Goal: Use online tool/utility: Utilize a website feature to perform a specific function

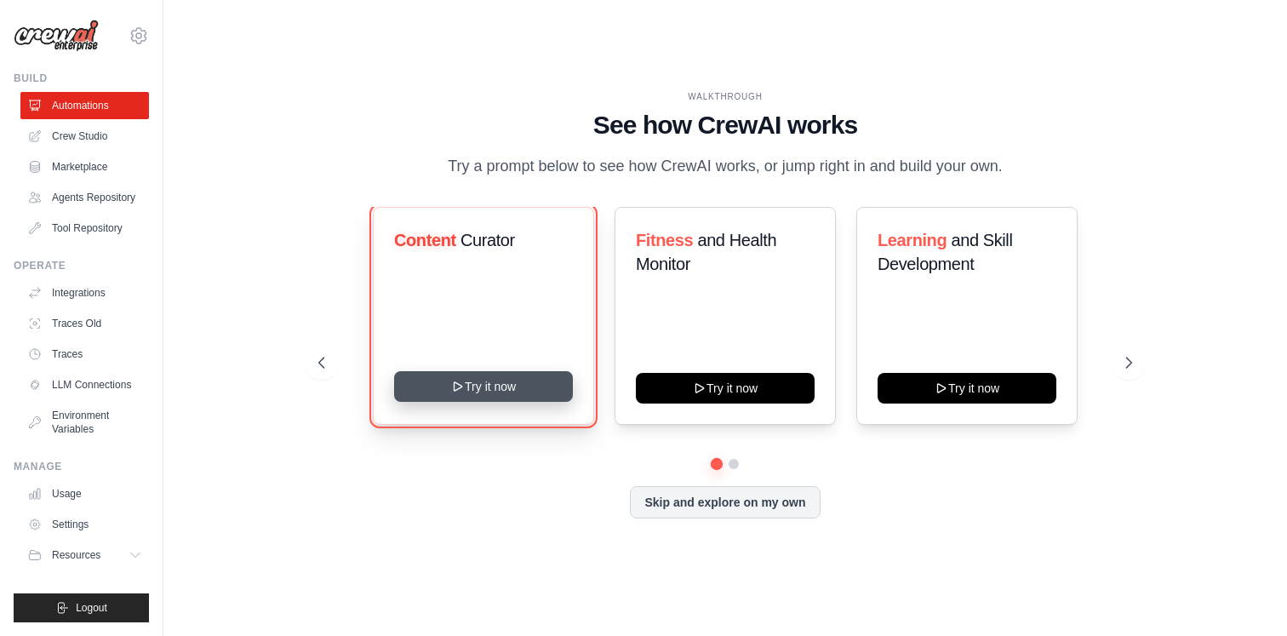
click at [540, 402] on button "Try it now" at bounding box center [483, 386] width 179 height 31
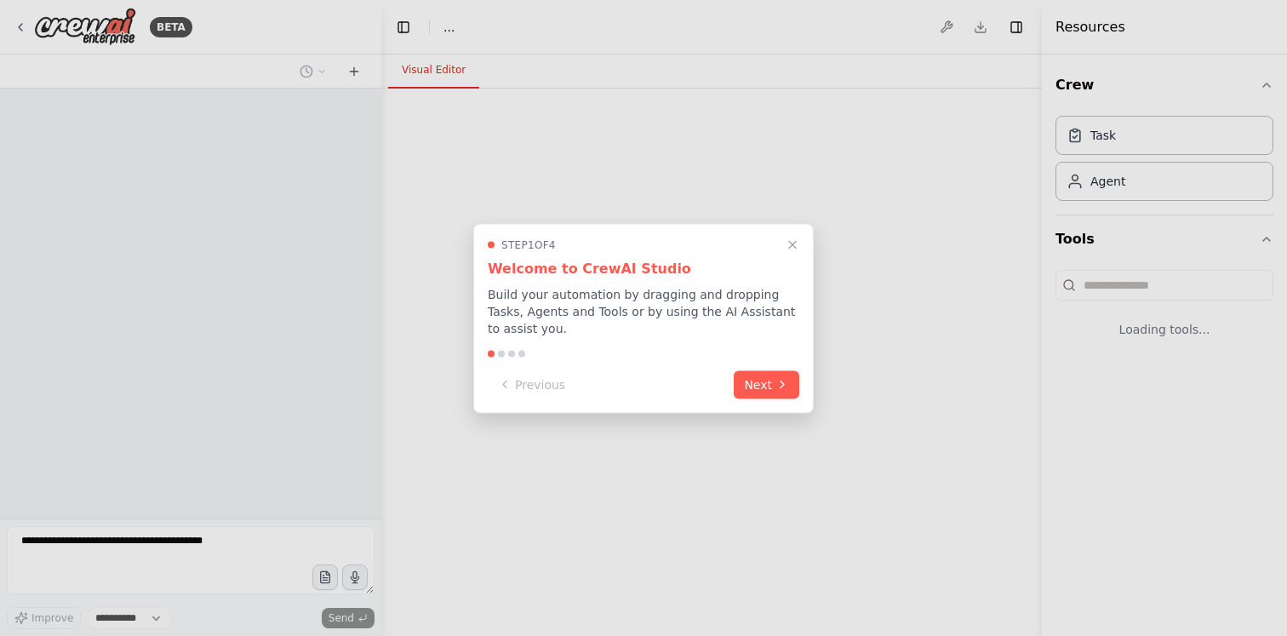
select select "****"
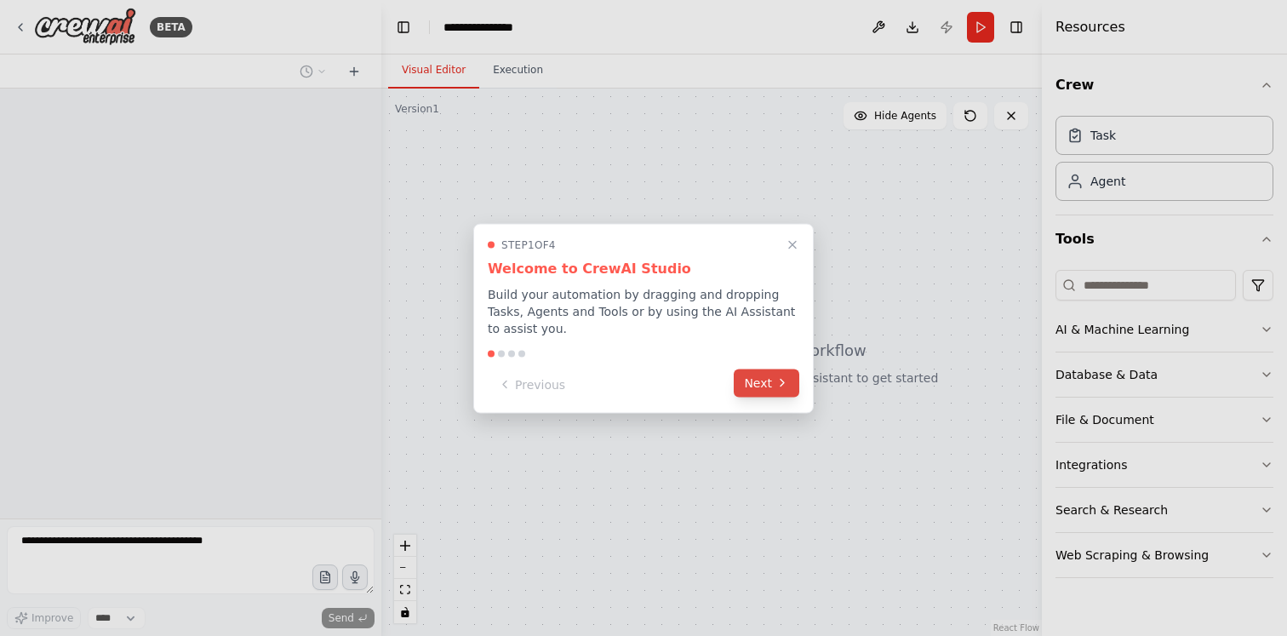
click at [760, 381] on button "Next" at bounding box center [767, 383] width 66 height 28
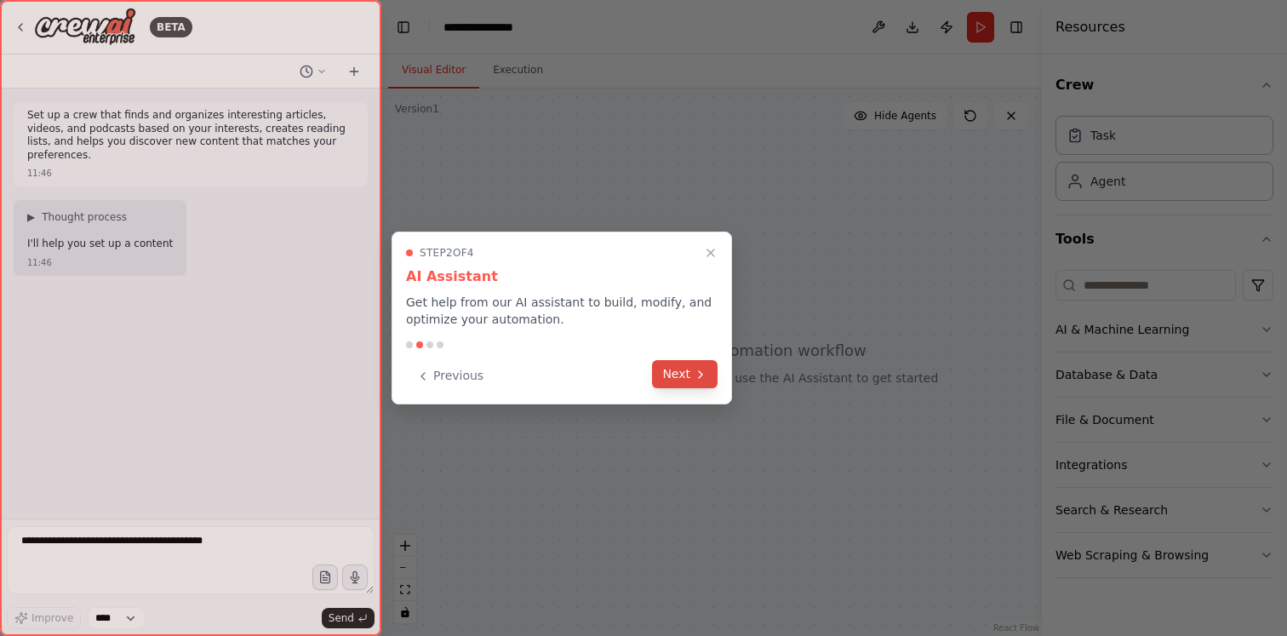
click at [680, 371] on button "Next" at bounding box center [685, 374] width 66 height 28
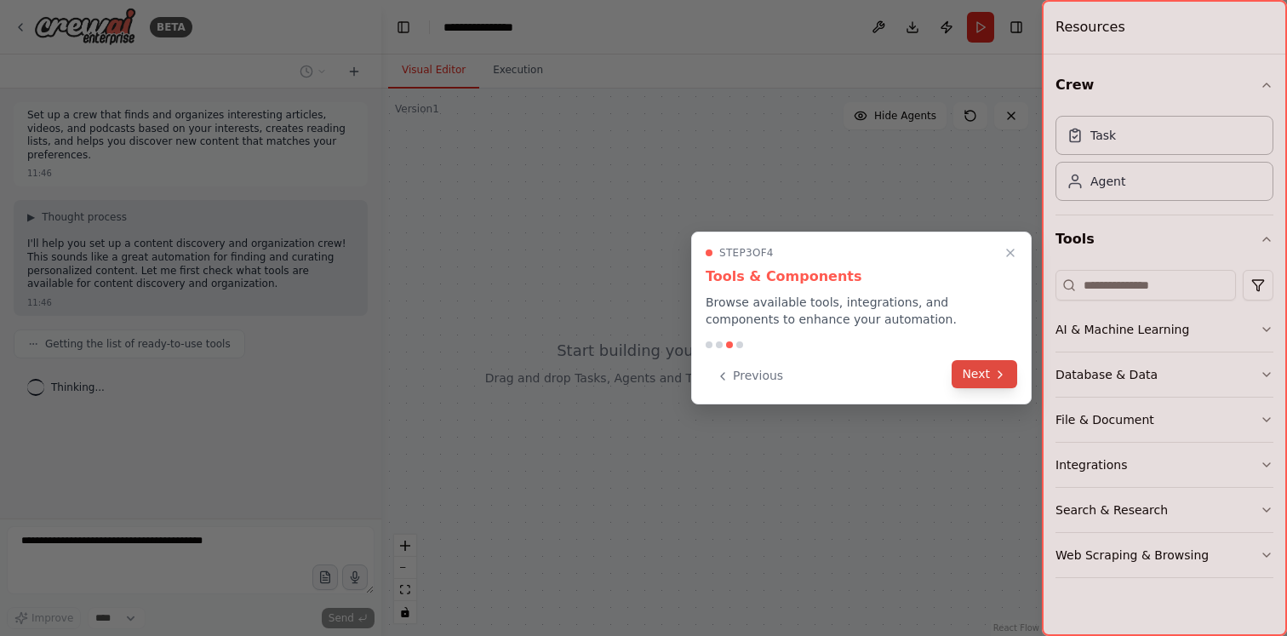
click at [976, 383] on button "Next" at bounding box center [985, 374] width 66 height 28
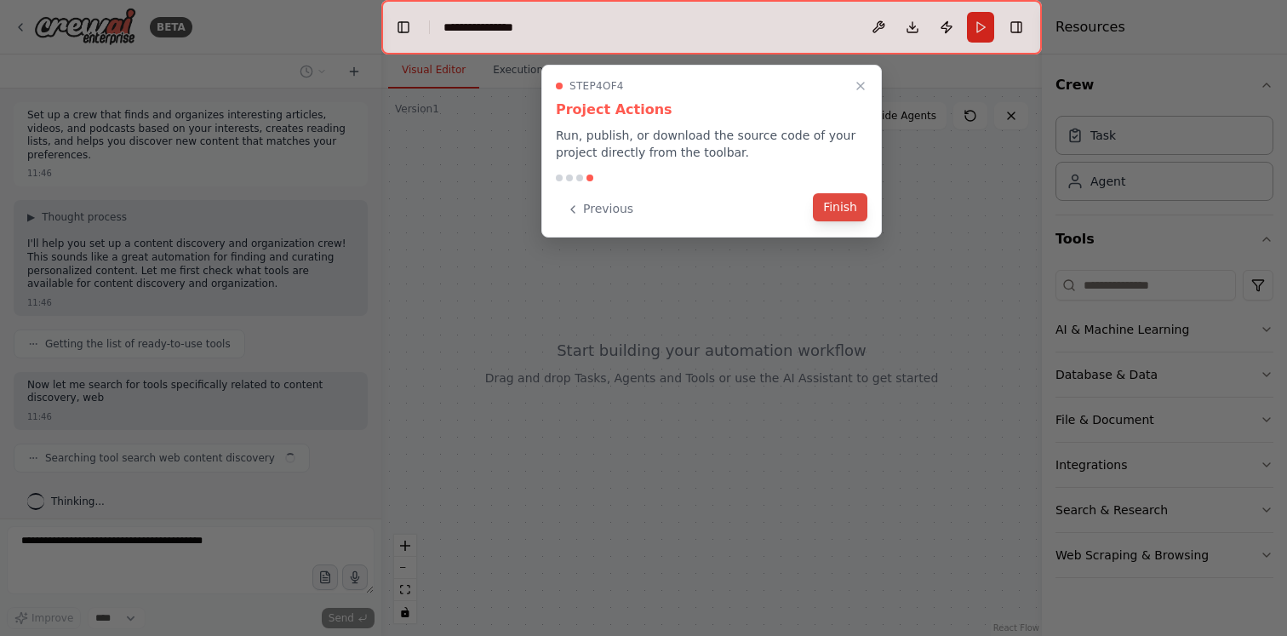
click at [846, 206] on button "Finish" at bounding box center [840, 207] width 54 height 28
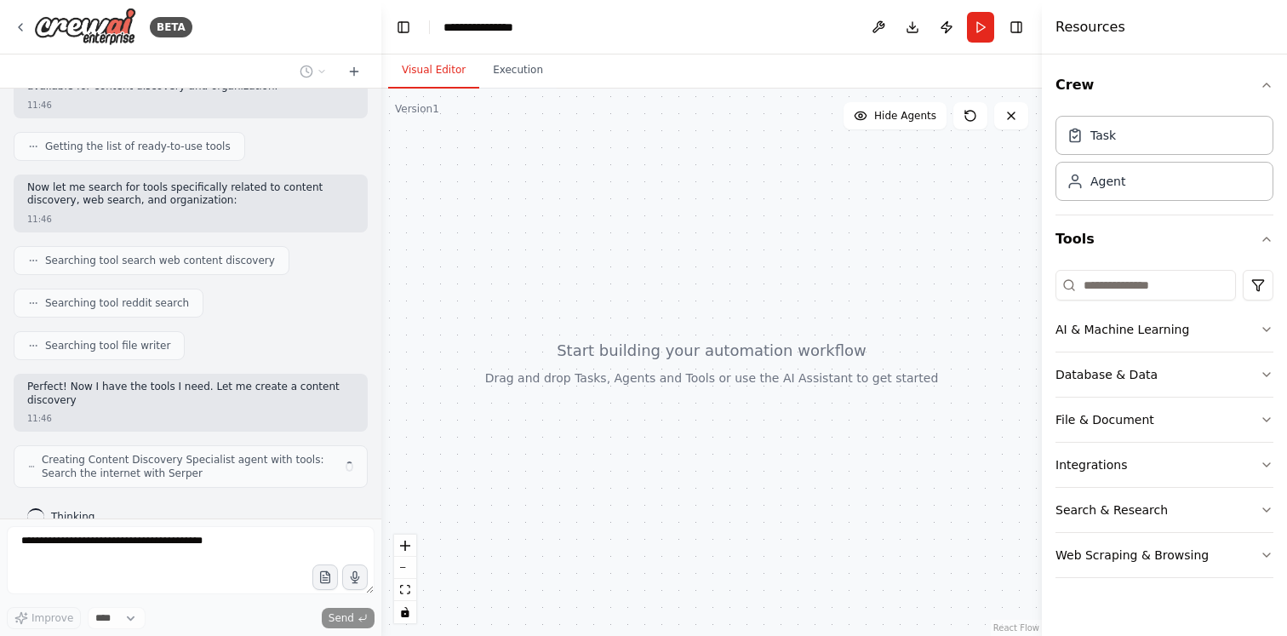
scroll to position [210, 0]
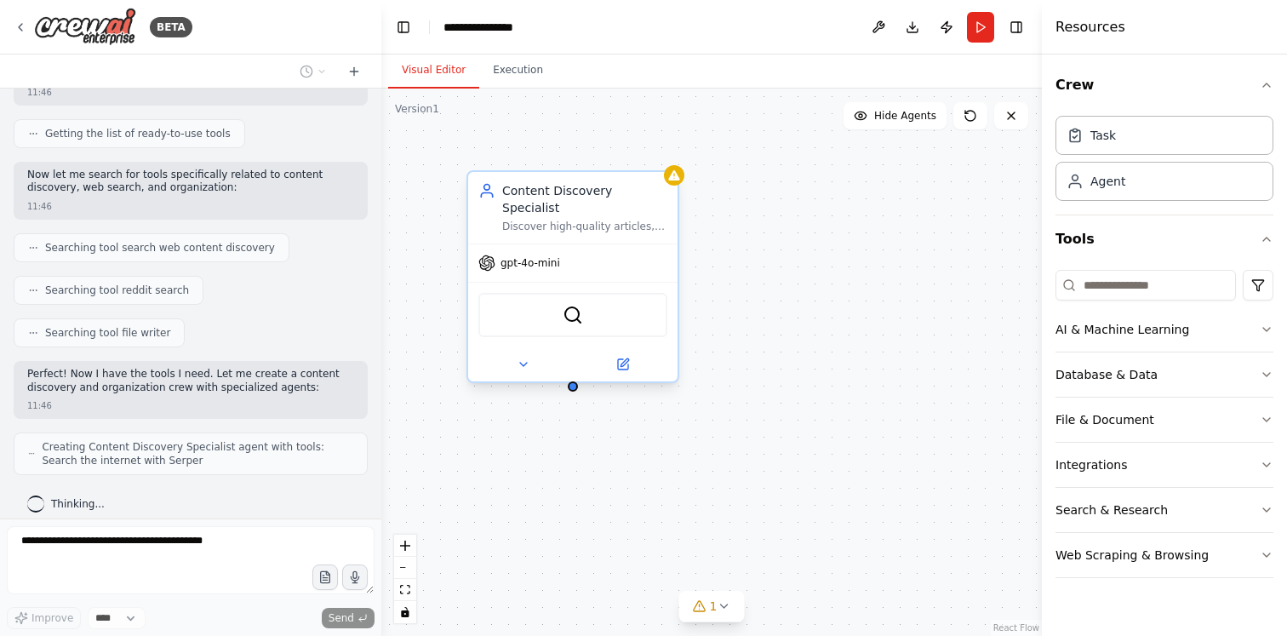
click at [541, 256] on span "gpt-4o-mini" at bounding box center [531, 263] width 60 height 14
click at [575, 306] on img at bounding box center [573, 315] width 20 height 20
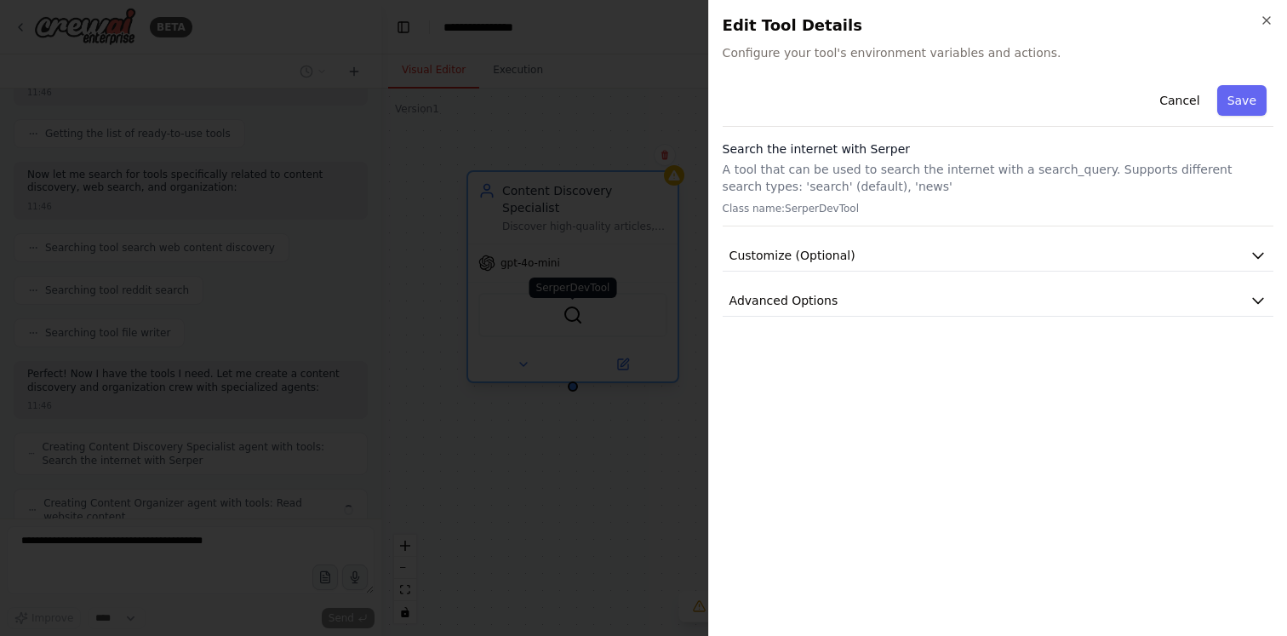
scroll to position [267, 0]
click at [575, 306] on div at bounding box center [643, 318] width 1287 height 636
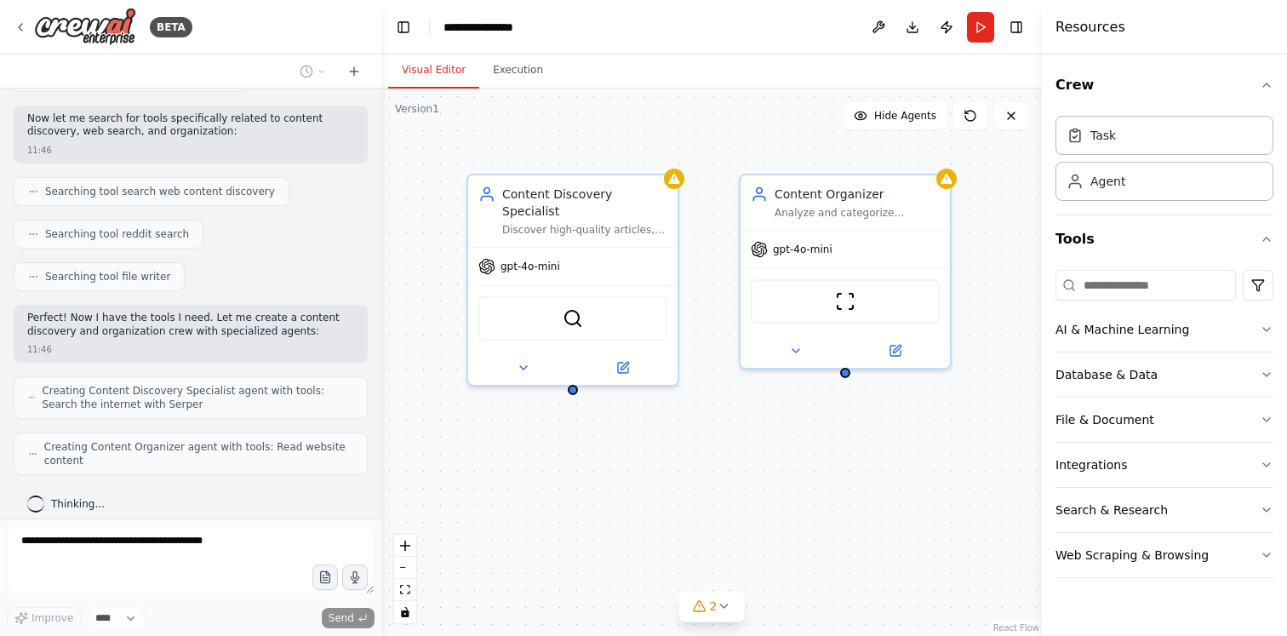
click at [683, 439] on div "Content Discovery Specialist Discover high-quality articles, videos, and podcas…" at bounding box center [711, 362] width 661 height 547
click at [804, 276] on div "ScrapeWebsiteTool" at bounding box center [845, 298] width 189 height 44
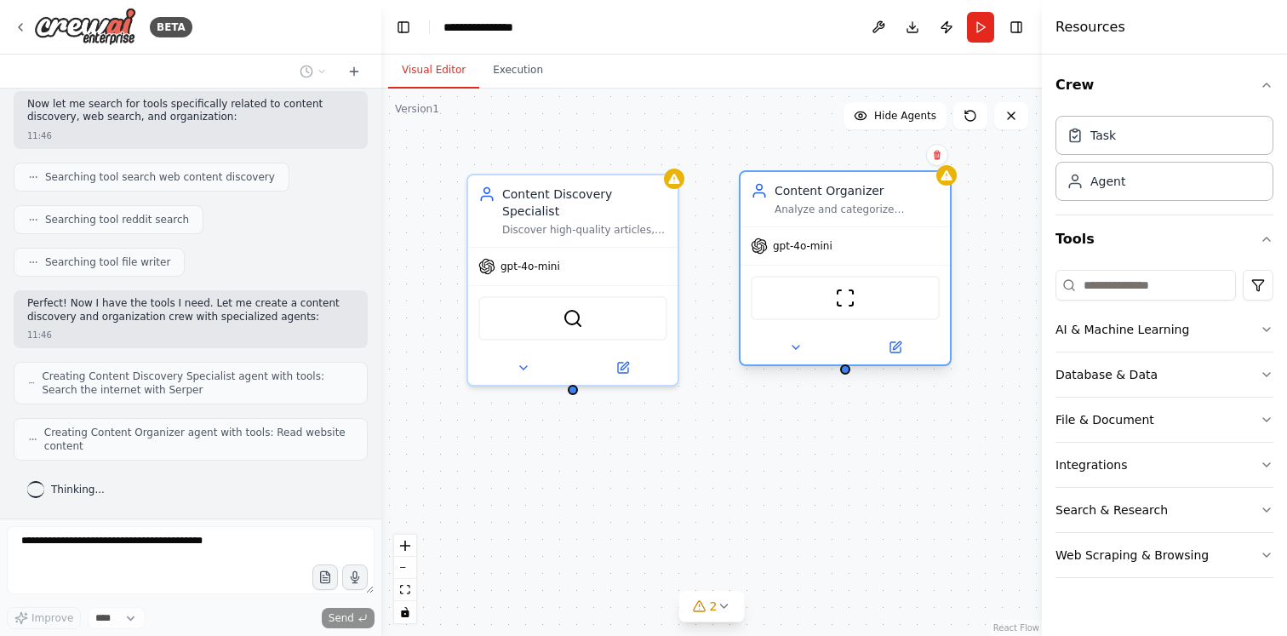
click at [894, 300] on div "ScrapeWebsiteTool" at bounding box center [845, 298] width 189 height 44
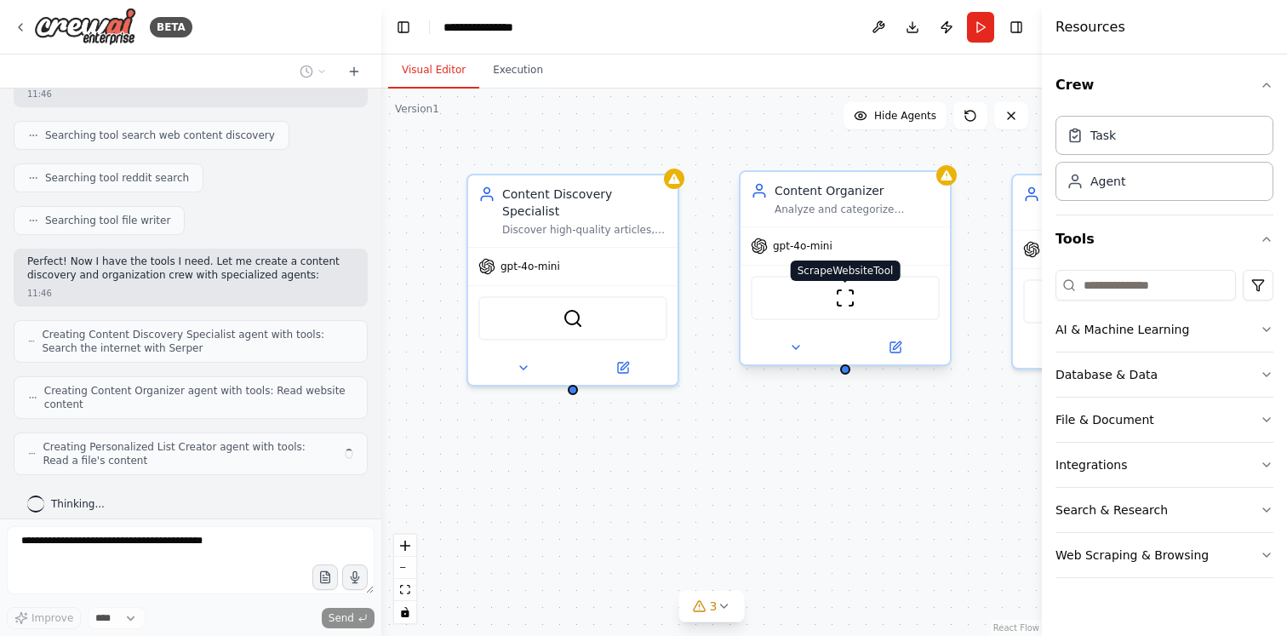
click at [848, 300] on img at bounding box center [845, 298] width 20 height 20
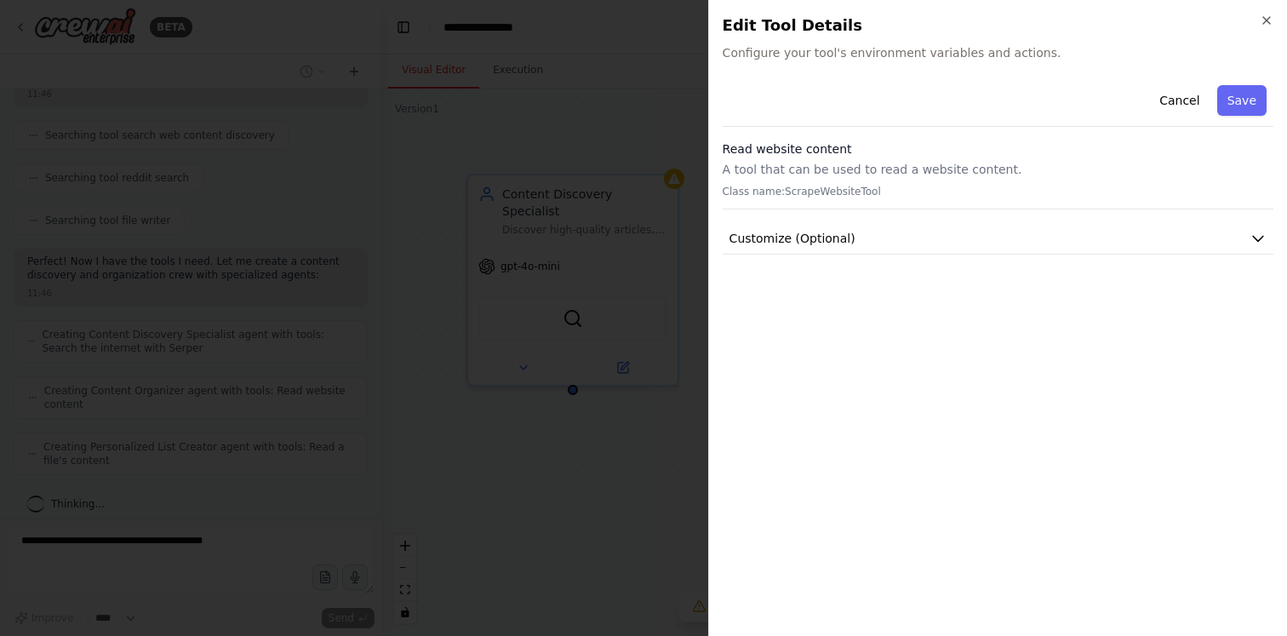
click at [811, 308] on div "Cancel Save Read website content A tool that can be used to read a website cont…" at bounding box center [998, 350] width 551 height 544
click at [525, 448] on div at bounding box center [643, 318] width 1287 height 636
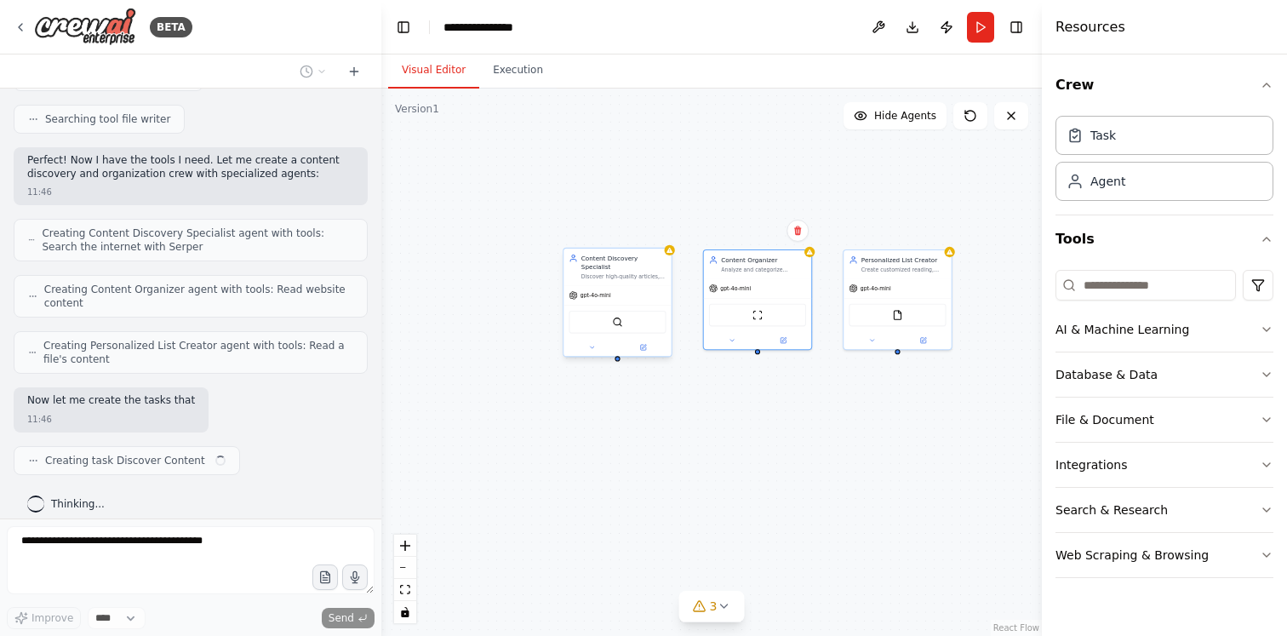
scroll to position [437, 0]
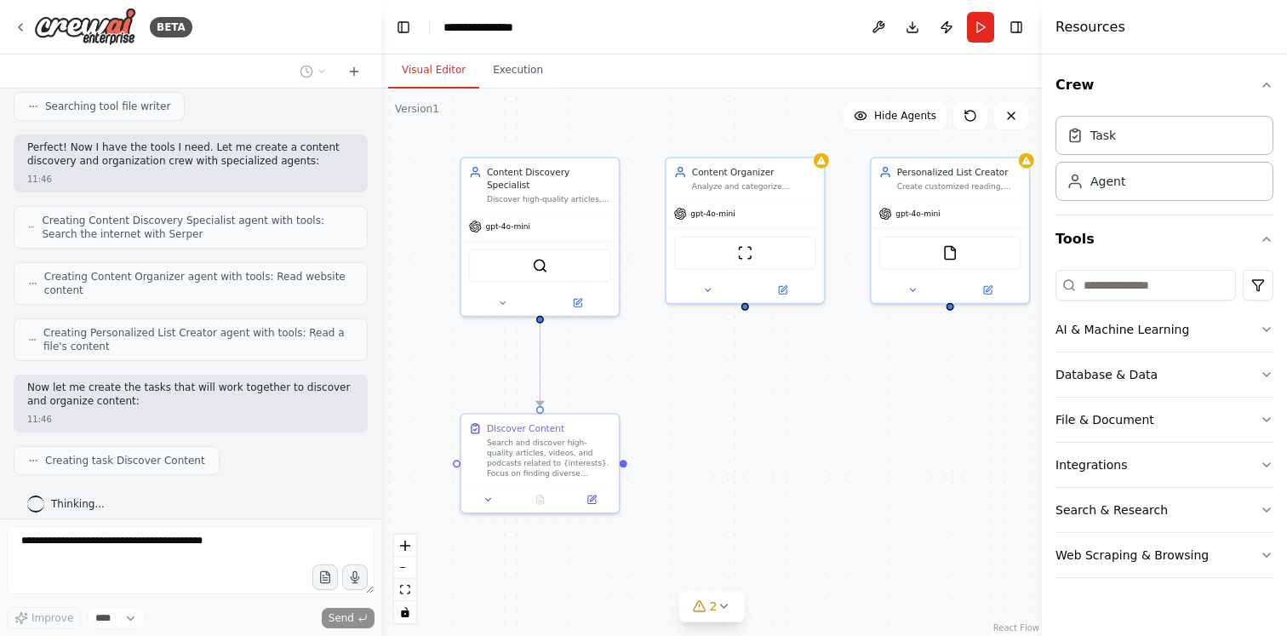
drag, startPoint x: 755, startPoint y: 403, endPoint x: 672, endPoint y: 319, distance: 118.0
click at [672, 319] on div ".deletable-edge-delete-btn { width: 20px; height: 20px; border: 0px solid #ffff…" at bounding box center [711, 362] width 661 height 547
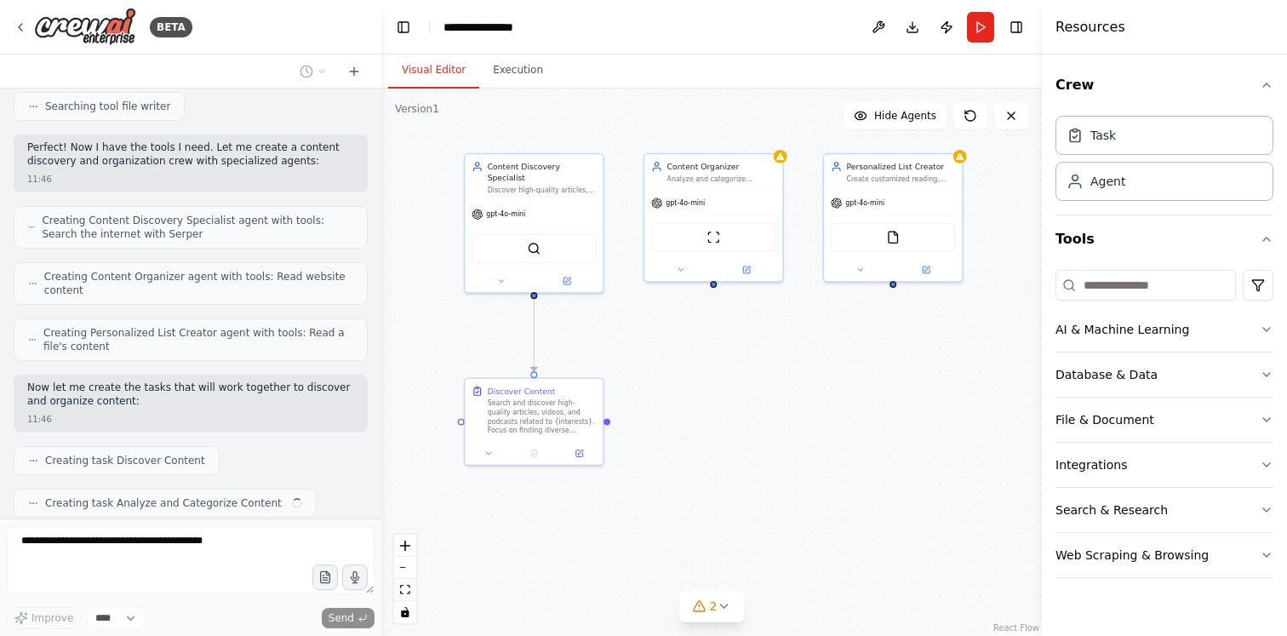
scroll to position [479, 0]
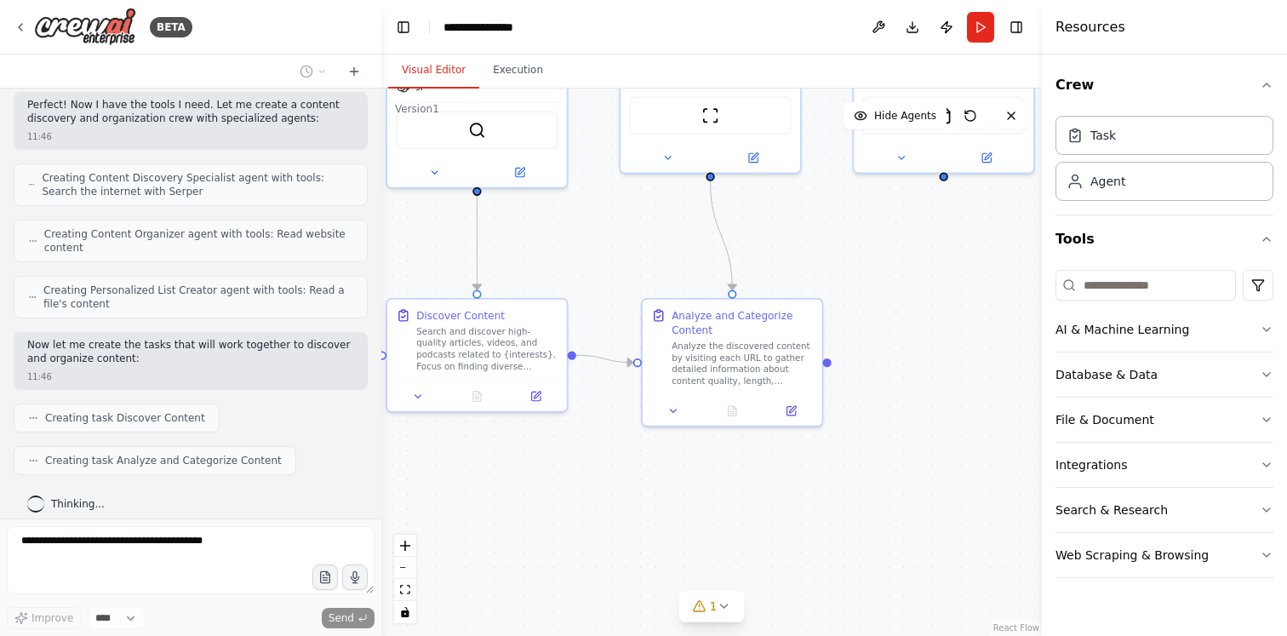
drag, startPoint x: 850, startPoint y: 398, endPoint x: 784, endPoint y: 248, distance: 163.6
click at [784, 248] on div ".deletable-edge-delete-btn { width: 20px; height: 20px; border: 0px solid #ffff…" at bounding box center [711, 362] width 661 height 547
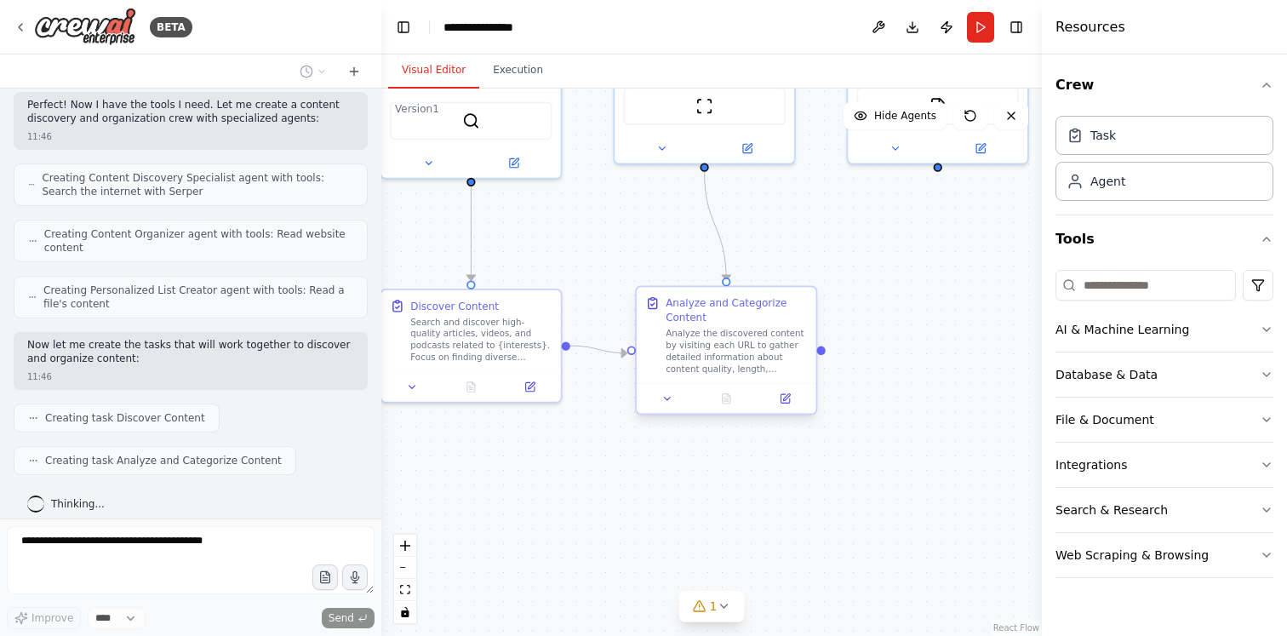
scroll to position [522, 0]
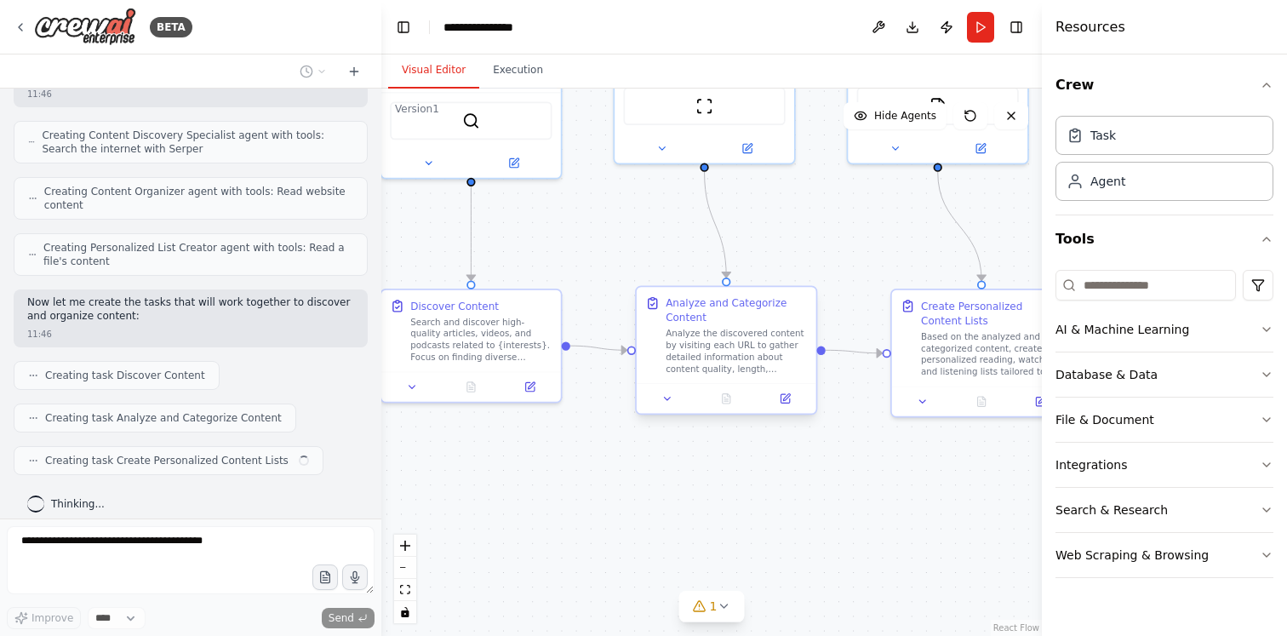
click at [754, 339] on div "Analyze the discovered content by visiting each URL to gather detailed informat…" at bounding box center [736, 351] width 141 height 47
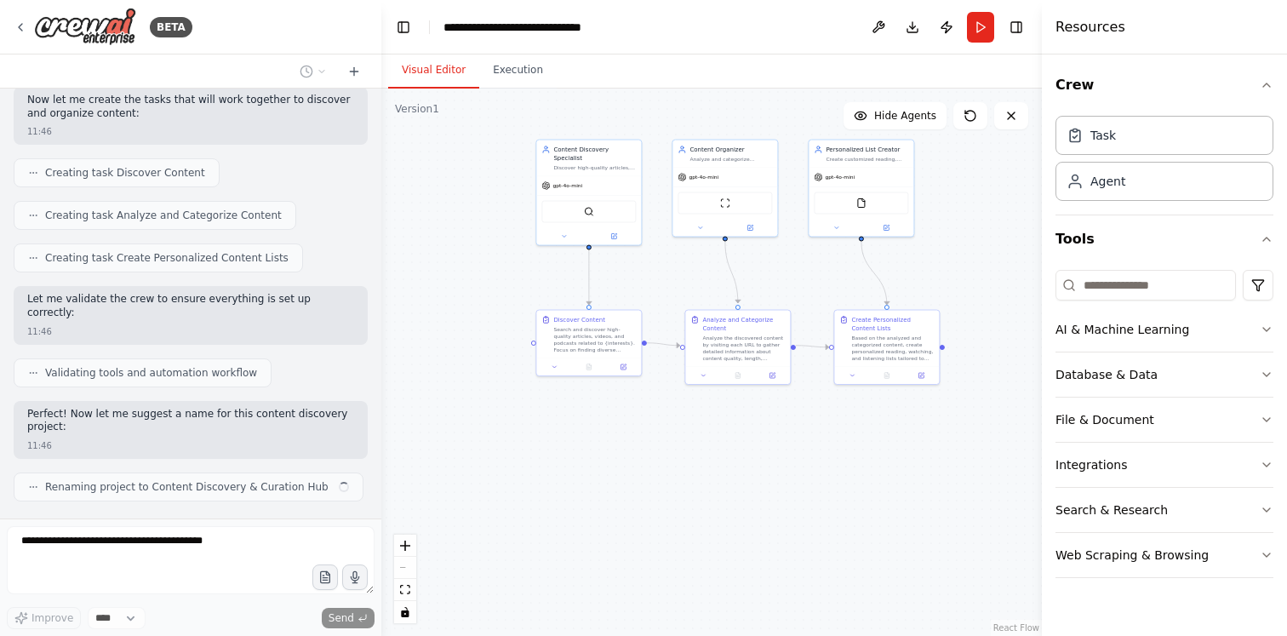
scroll to position [737, 0]
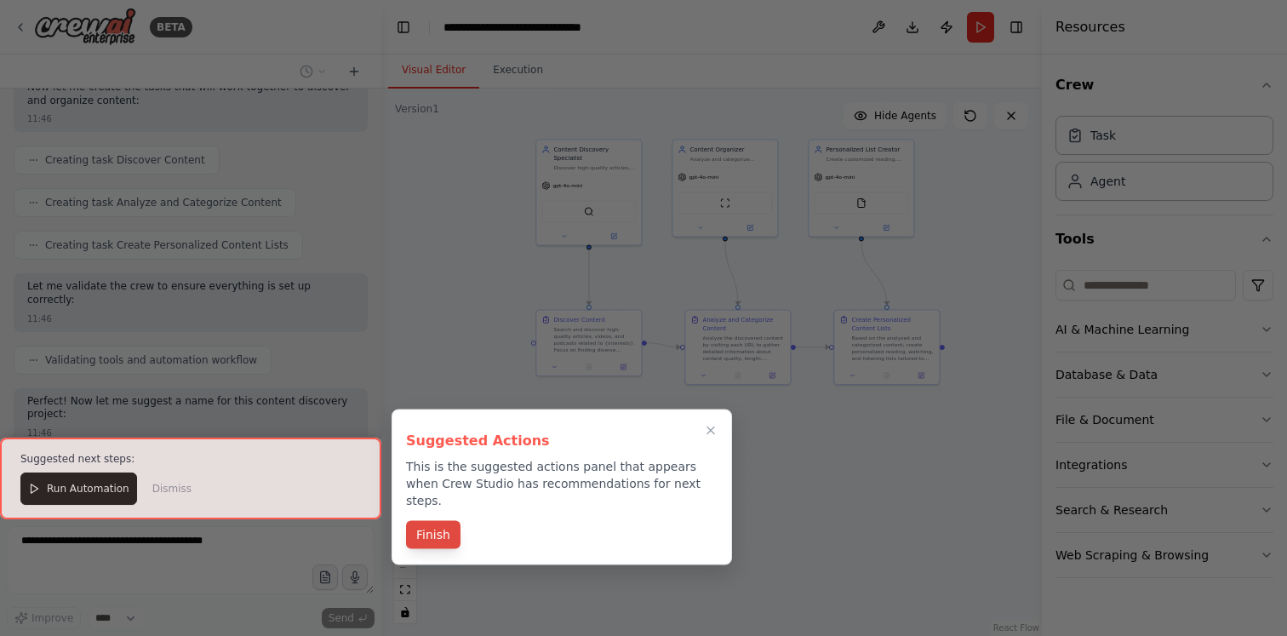
click at [450, 521] on button "Finish" at bounding box center [433, 535] width 54 height 28
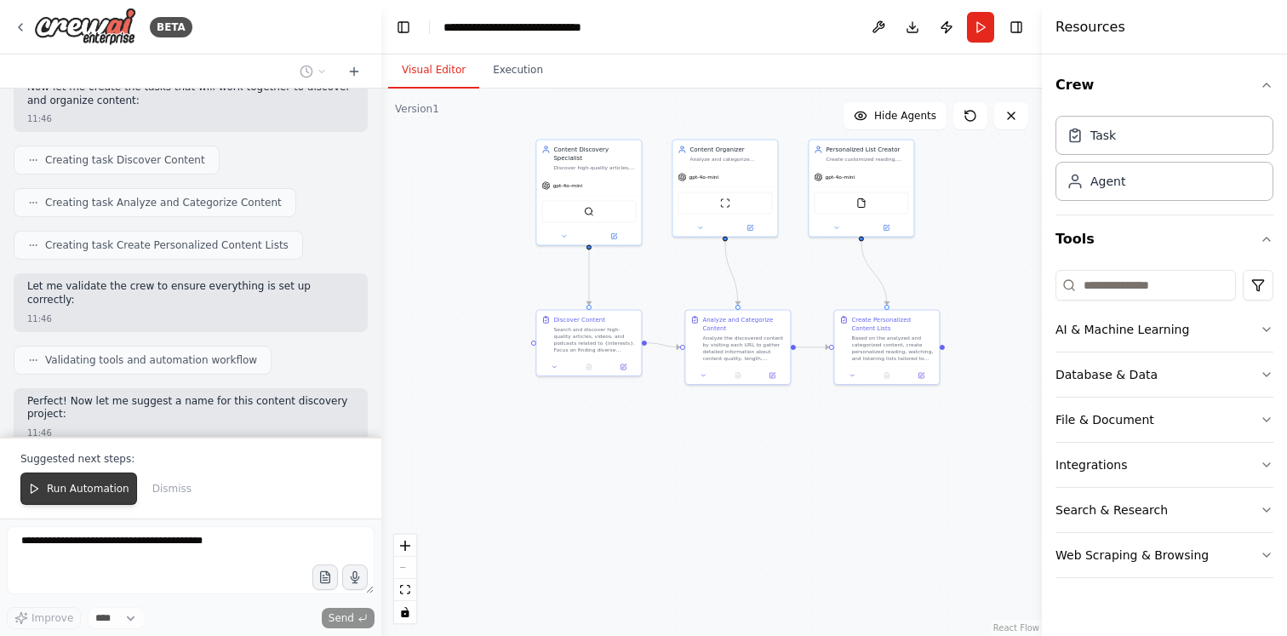
click at [85, 493] on span "Run Automation" at bounding box center [88, 489] width 83 height 14
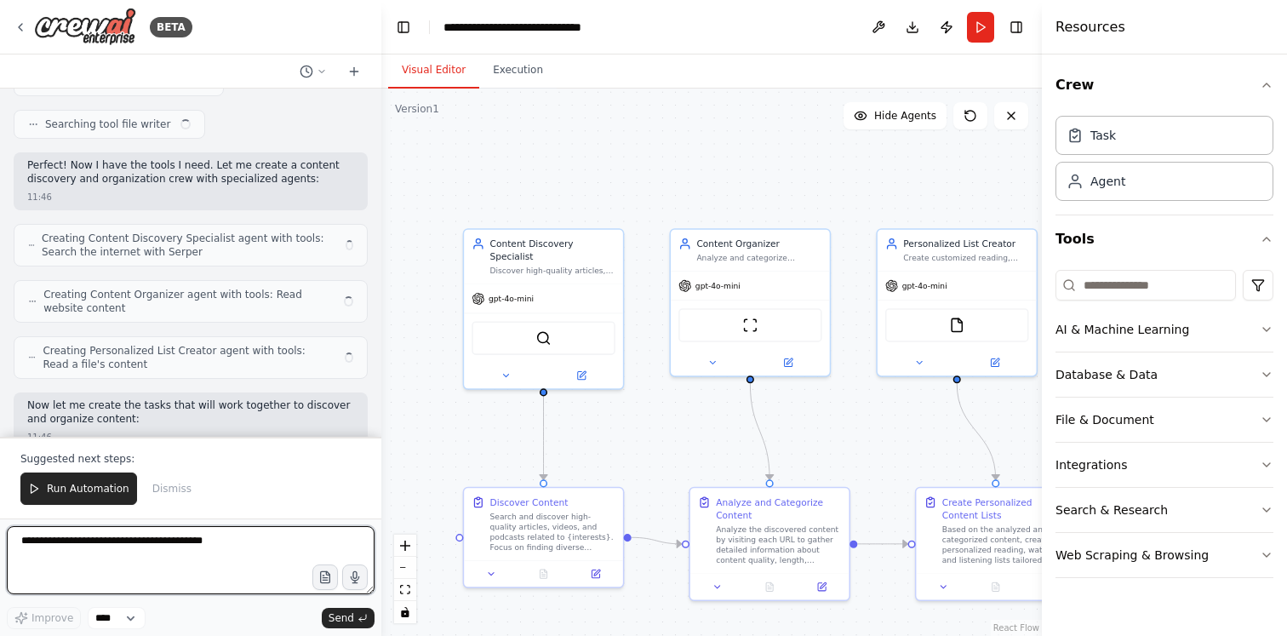
scroll to position [432, 0]
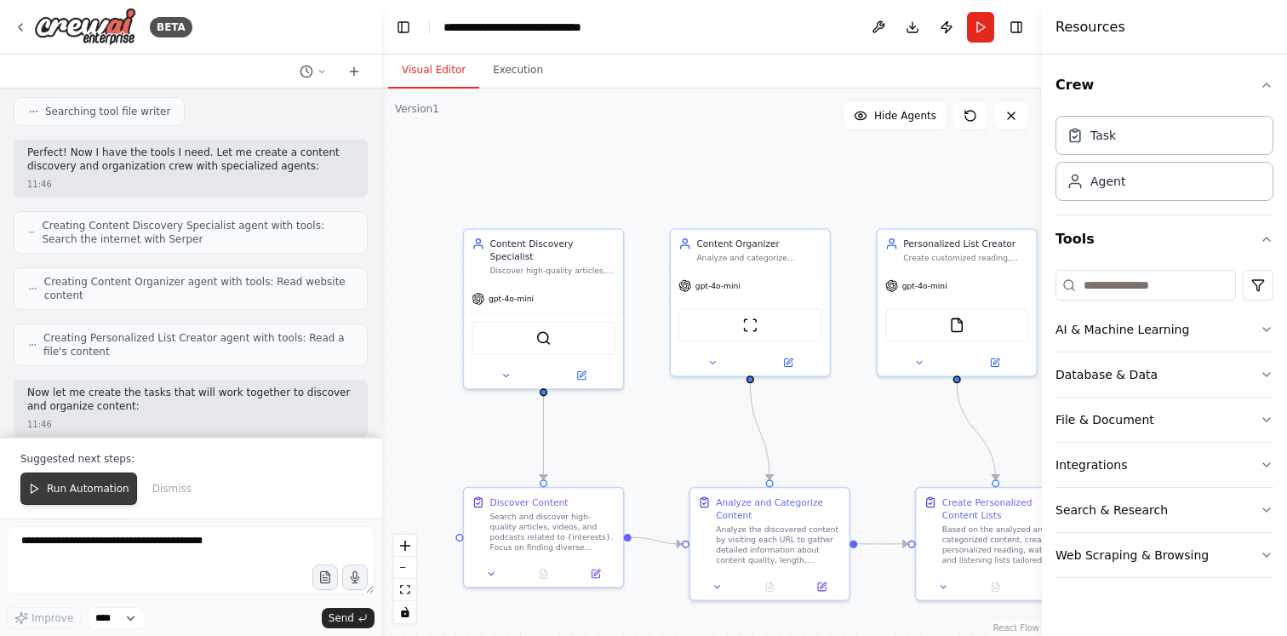
click at [86, 490] on span "Run Automation" at bounding box center [88, 489] width 83 height 14
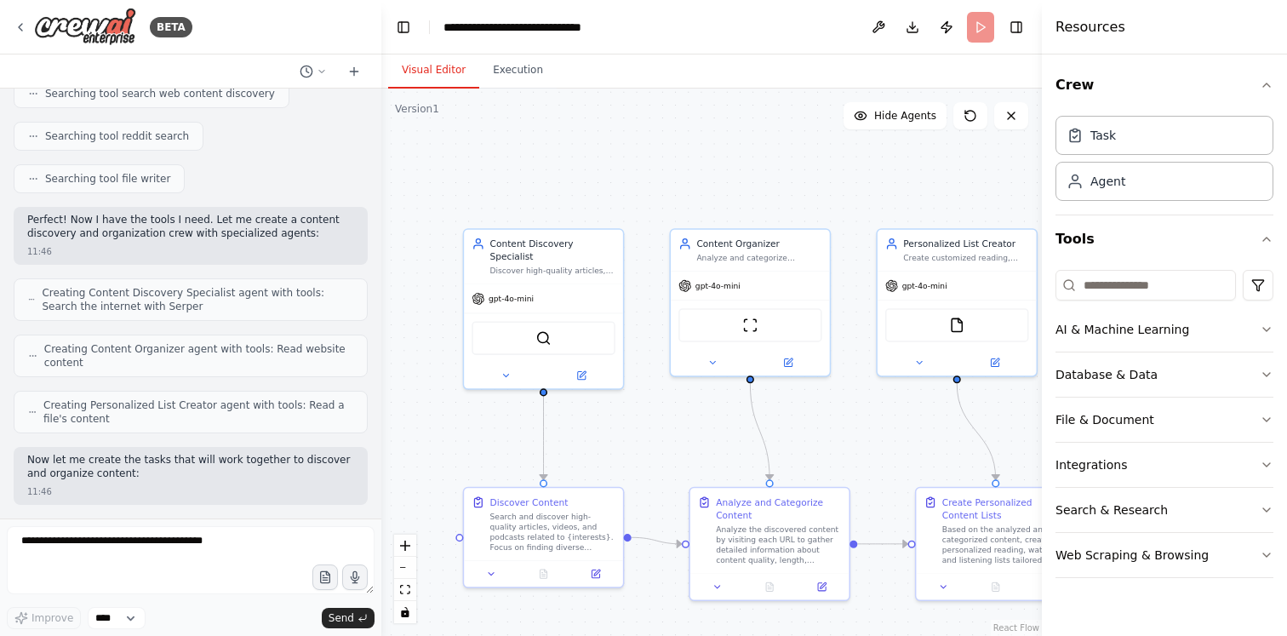
scroll to position [350, 0]
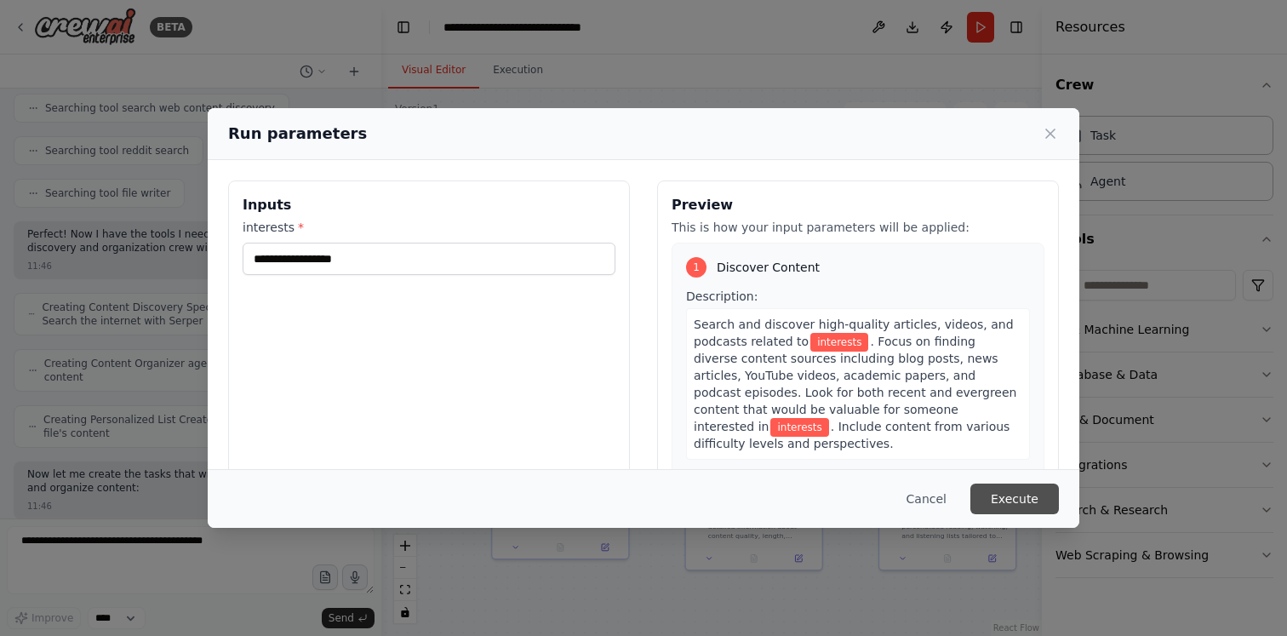
click at [1025, 489] on button "Execute" at bounding box center [1015, 499] width 89 height 31
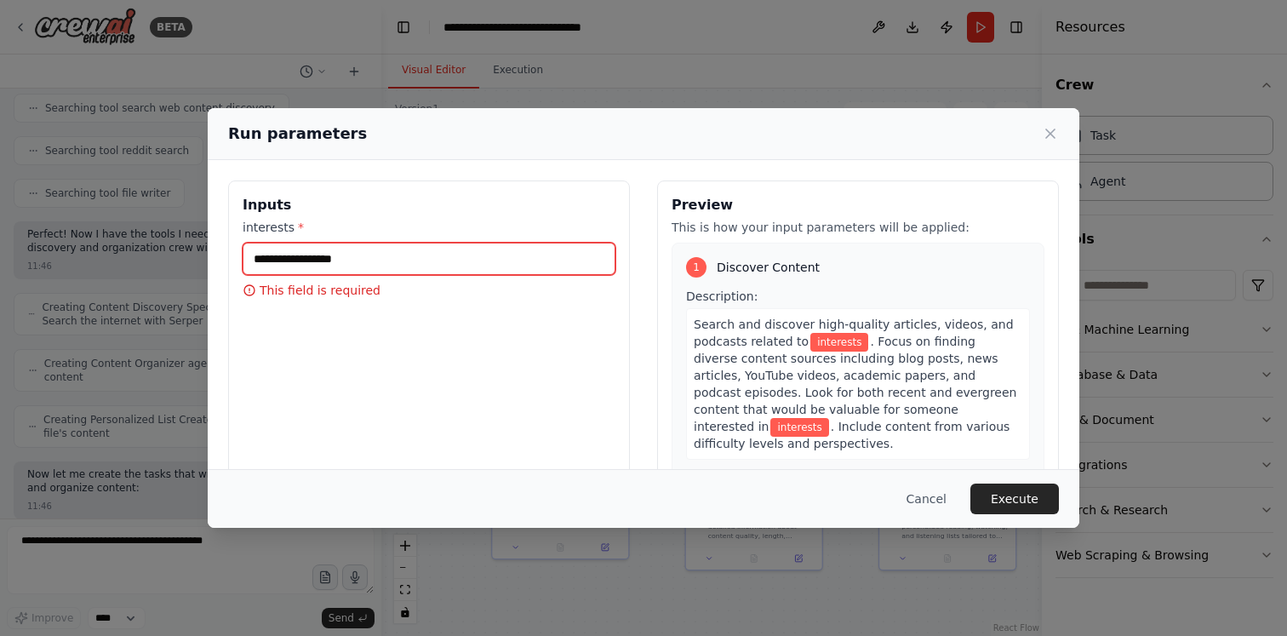
click at [393, 259] on input "interests *" at bounding box center [429, 259] width 373 height 32
click at [933, 490] on button "Cancel" at bounding box center [926, 499] width 67 height 31
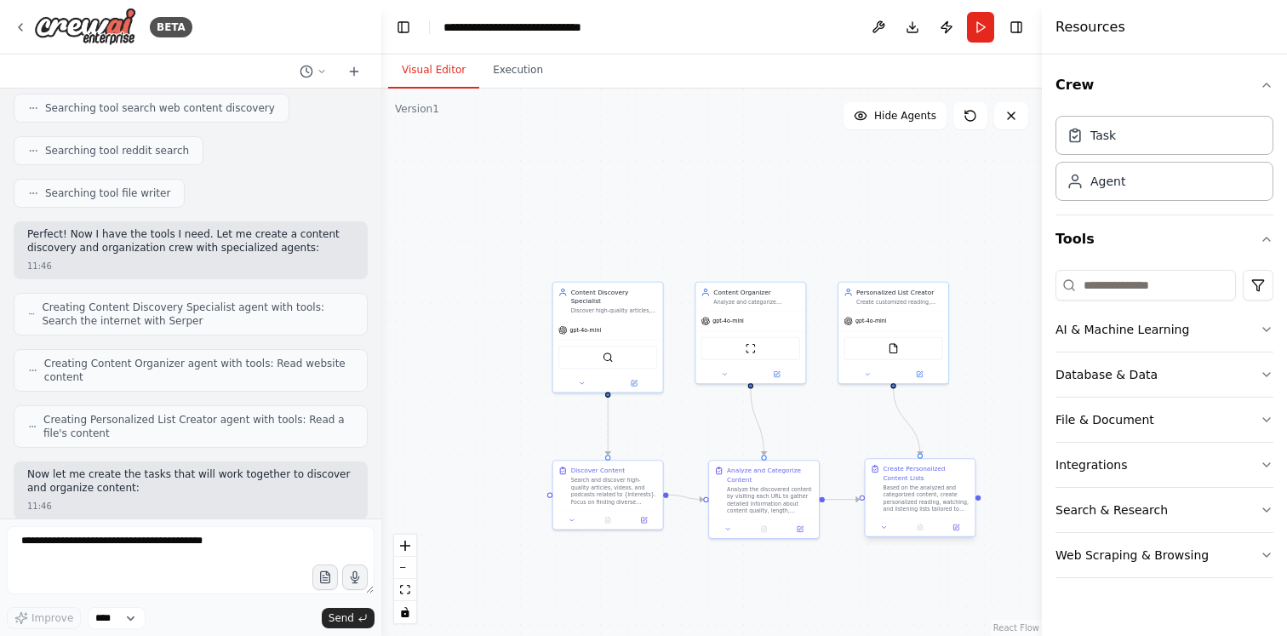
click at [909, 511] on div "Based on the analyzed and categorized content, create personalized reading, wat…" at bounding box center [926, 498] width 87 height 29
